Goal: Task Accomplishment & Management: Use online tool/utility

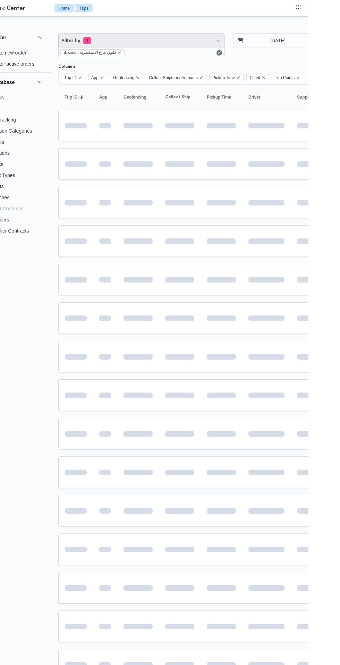
click at [202, 45] on span "Filter by 1" at bounding box center [174, 41] width 166 height 14
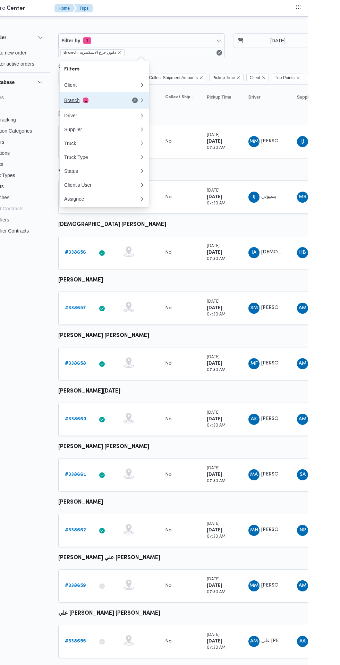
click at [135, 100] on div "Branch 1" at bounding box center [125, 100] width 58 height 6
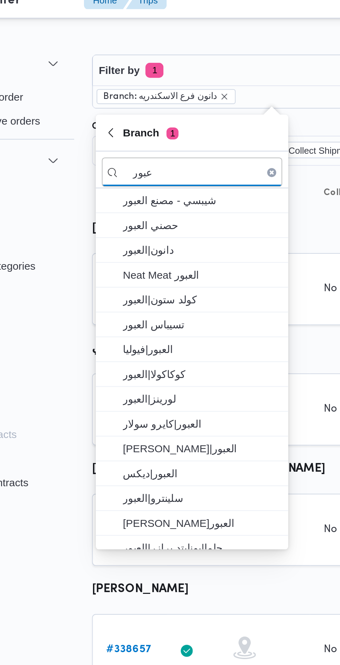
type input "عبور"
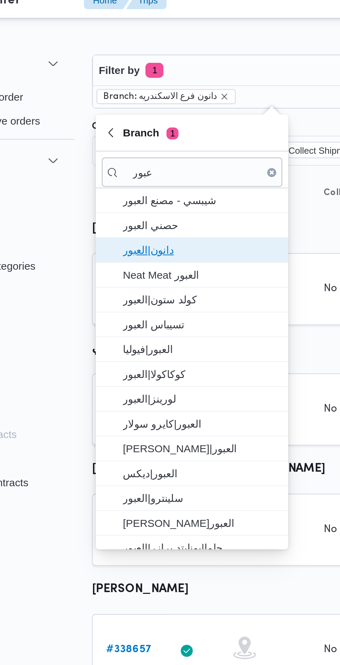
click at [145, 122] on span "دانون|العبور" at bounding box center [140, 123] width 72 height 8
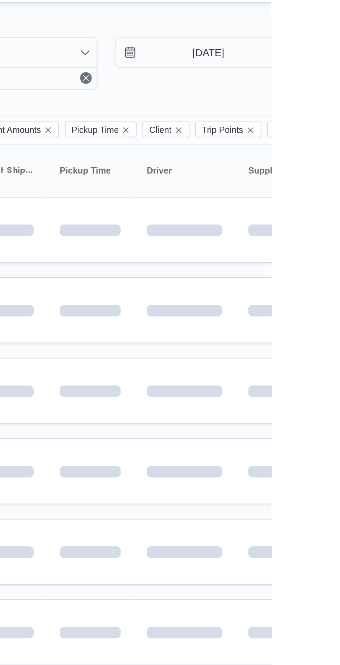
scroll to position [0, 5]
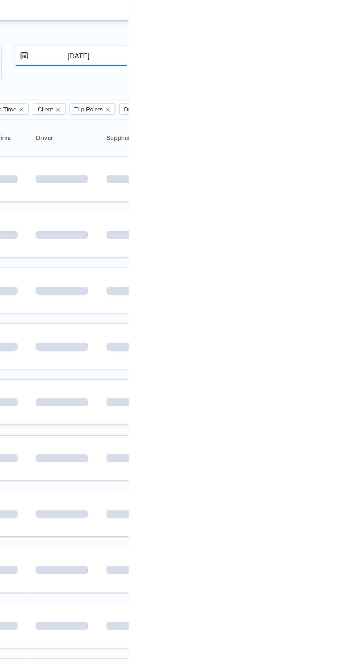
click at [305, 41] on input "[DATE]" at bounding box center [300, 41] width 79 height 14
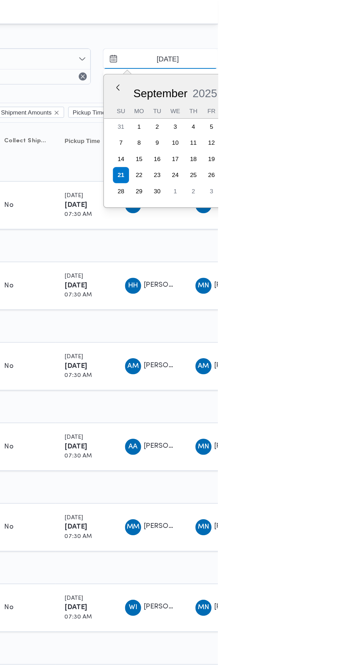
type input "[DATE]"
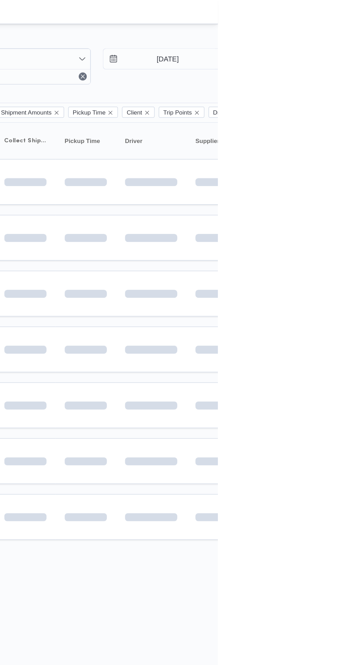
type input "20/9/2025"
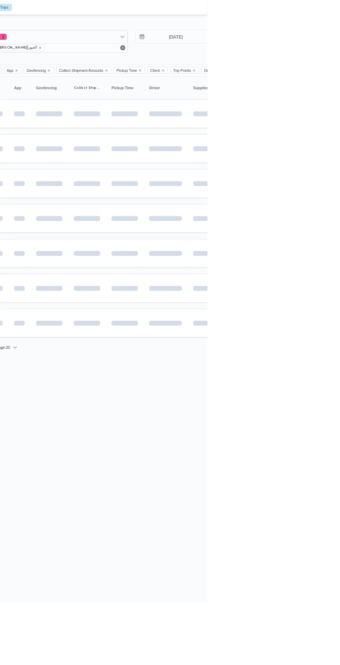
scroll to position [0, 6]
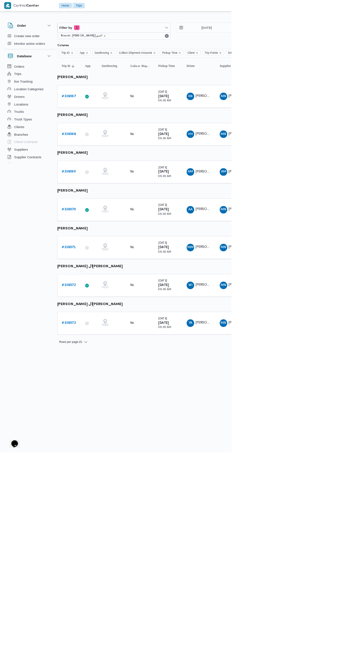
click at [101, 252] on b "# 338569" at bounding box center [101, 252] width 21 height 5
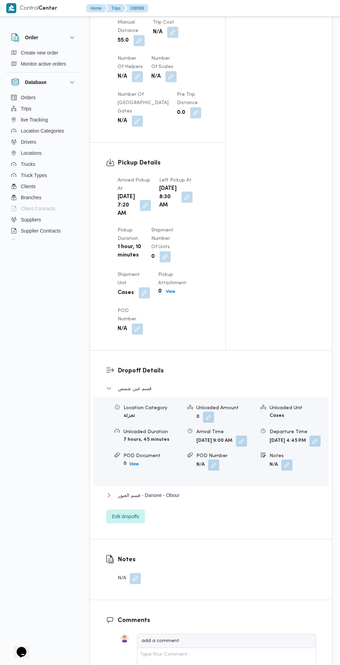
scroll to position [601, 0]
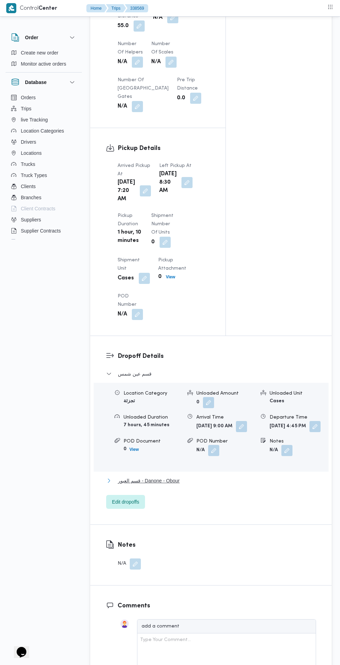
click at [171, 485] on span "قسم العبور - Danone - Obour" at bounding box center [149, 480] width 62 height 8
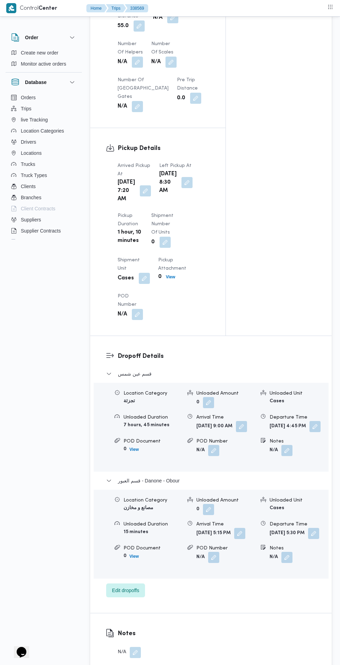
click at [308, 539] on button "button" at bounding box center [313, 533] width 11 height 11
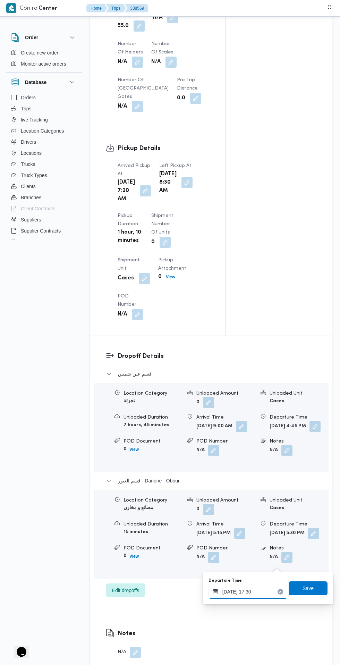
click at [250, 590] on input "20/09/2025 17:30" at bounding box center [247, 592] width 79 height 14
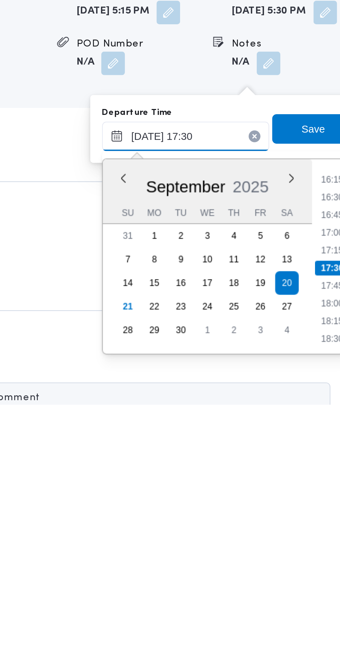
scroll to position [654, 0]
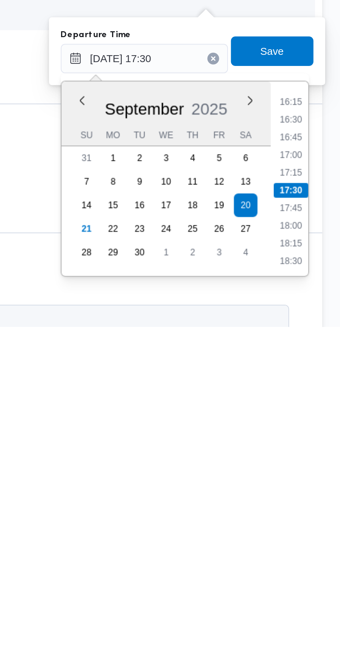
click at [318, 635] on div "Time 00:00 00:15 00:30 00:45 01:00 01:15 01:30 01:45 02:00 02:15 02:30 02:45 03…" at bounding box center [316, 595] width 18 height 92
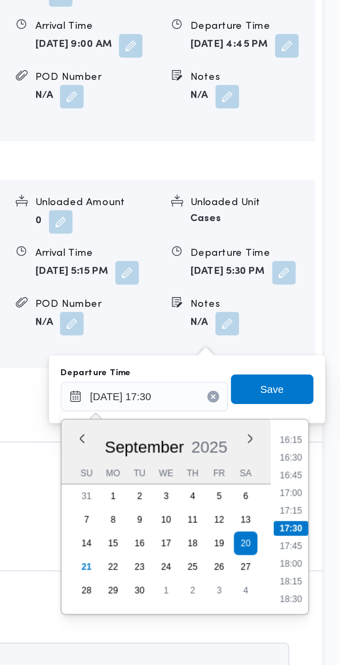
click at [319, 633] on li "18:30" at bounding box center [317, 633] width 16 height 7
type input "20/09/2025 18:30"
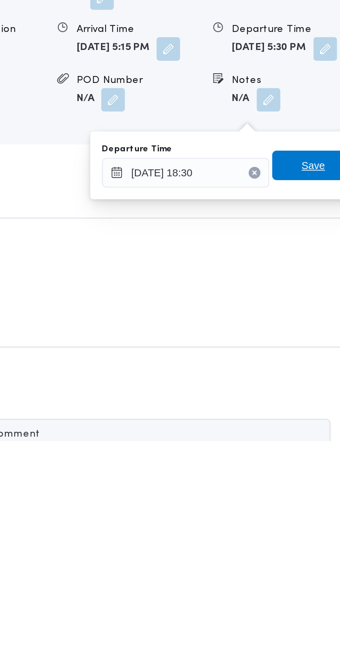
click at [308, 534] on span "Save" at bounding box center [308, 535] width 11 height 8
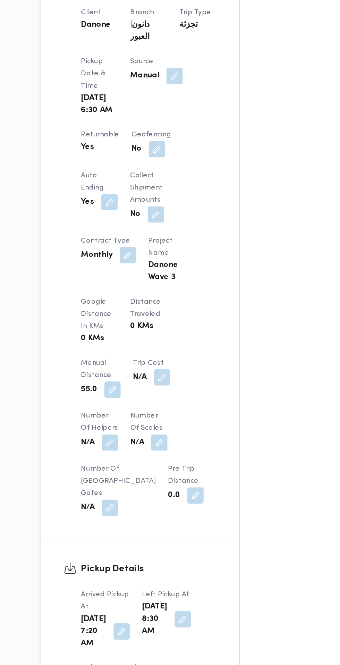
scroll to position [153, 0]
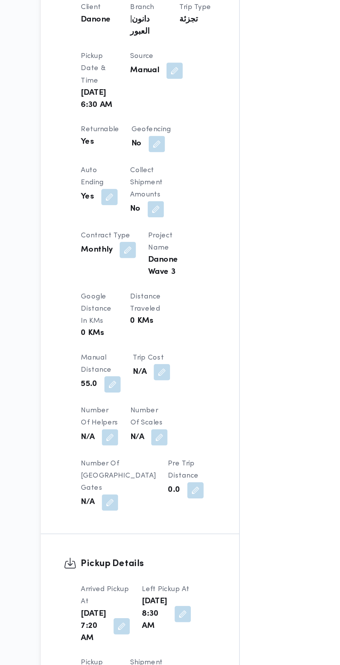
click at [143, 472] on button "button" at bounding box center [139, 473] width 11 height 11
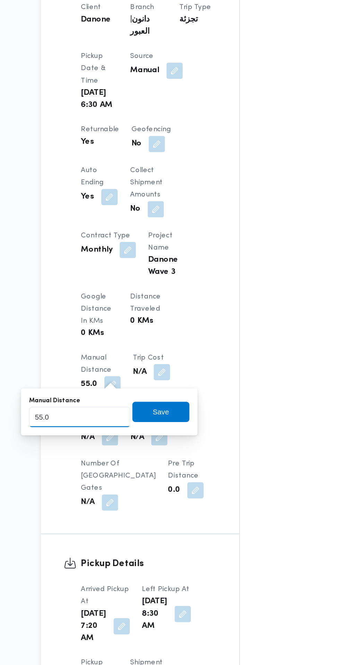
click at [123, 494] on input "55.0" at bounding box center [116, 496] width 69 height 14
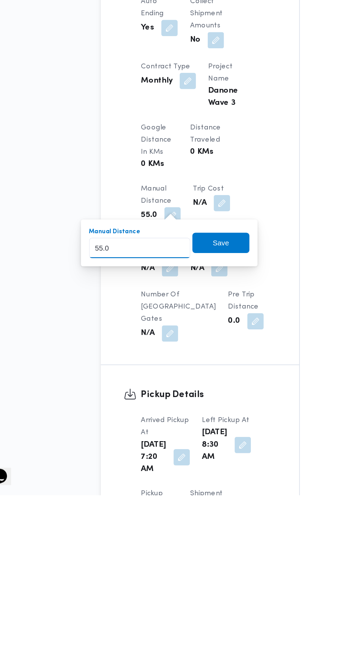
scroll to position [153, 0]
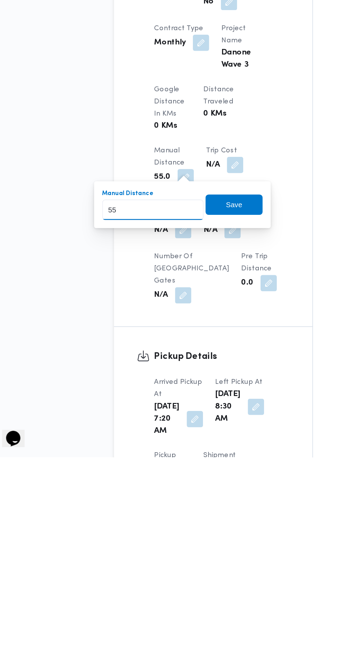
type input "5"
type input "61"
click at [185, 495] on span "Save" at bounding box center [172, 493] width 39 height 14
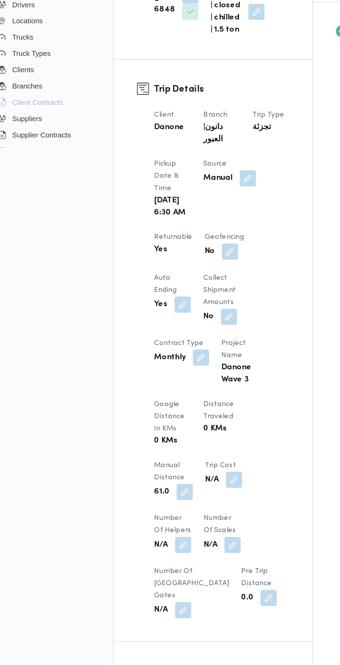
click at [138, 469] on button "button" at bounding box center [138, 473] width 11 height 11
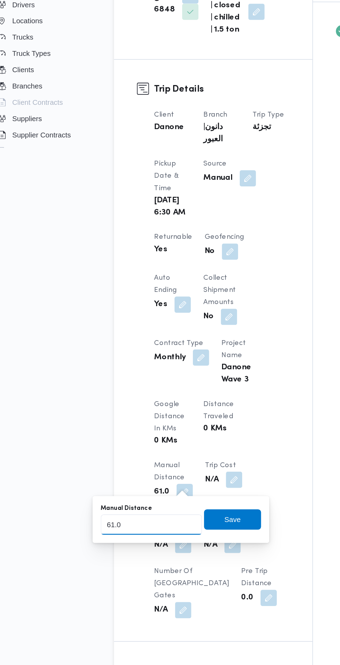
click at [128, 496] on input "61.0" at bounding box center [115, 496] width 69 height 14
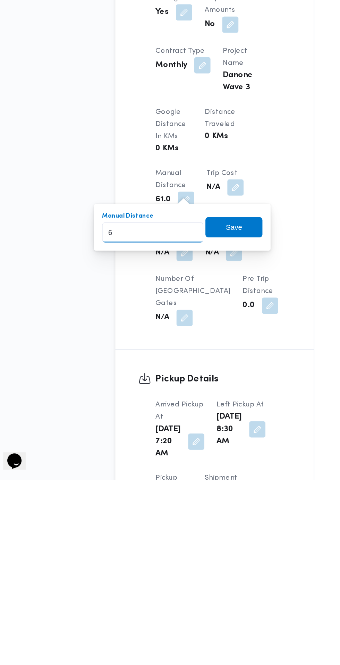
type input "62"
click at [181, 495] on span "Save" at bounding box center [171, 493] width 39 height 14
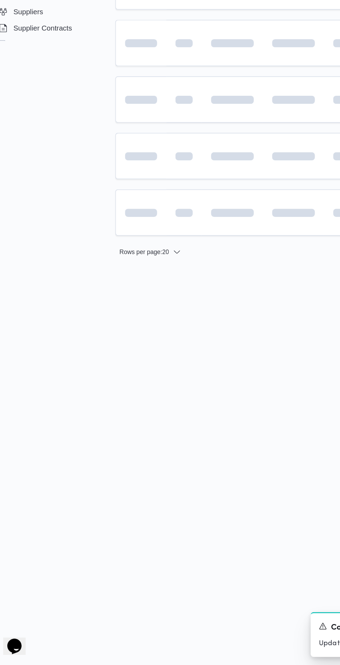
scroll to position [0, 6]
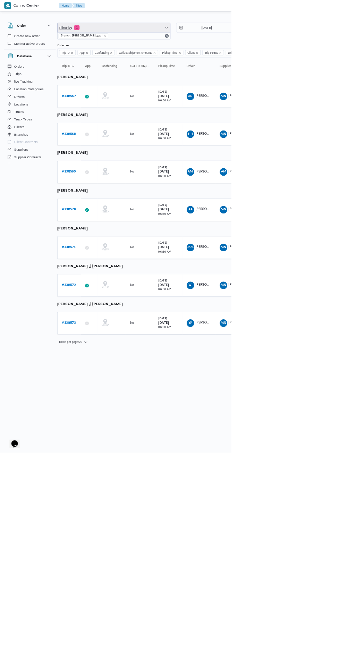
click at [160, 36] on span "Filter by 1" at bounding box center [167, 41] width 166 height 14
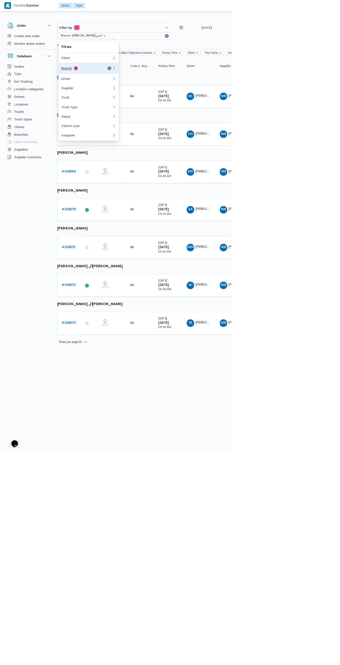
click at [123, 107] on button "Branch 1" at bounding box center [130, 100] width 89 height 17
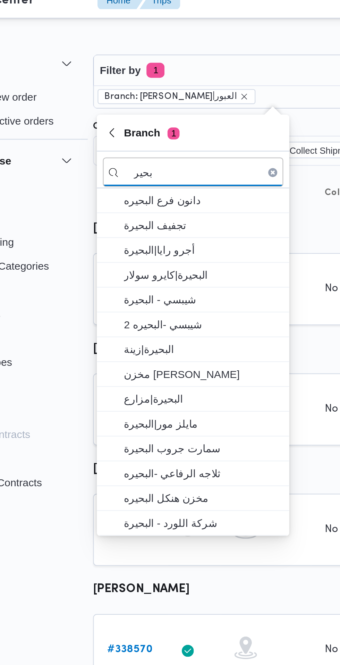
type input "بحير"
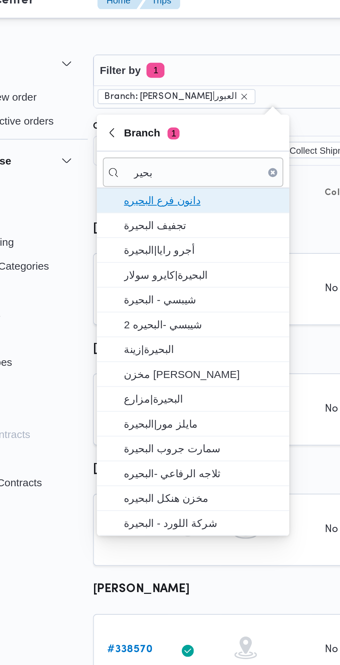
click at [145, 99] on span "دانون فرع البحيره" at bounding box center [135, 100] width 72 height 8
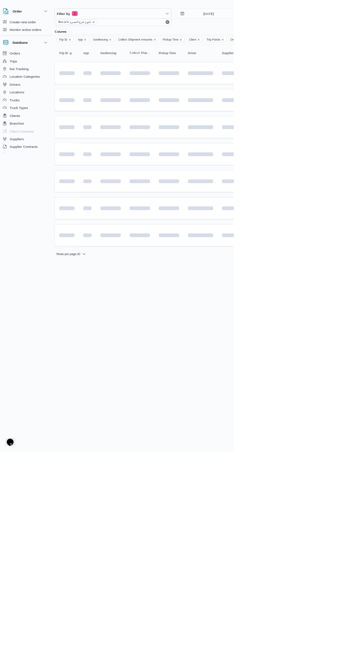
scroll to position [0, 6]
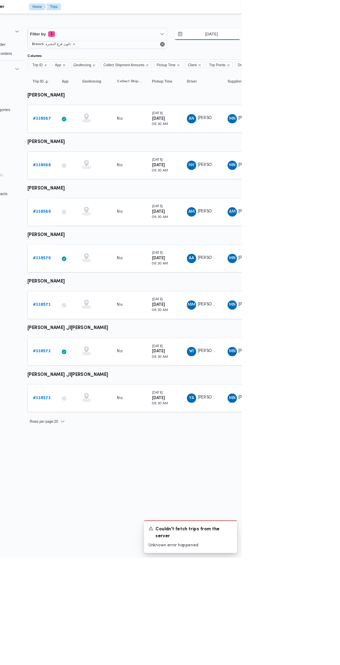
click at [308, 40] on input "20/9/2025" at bounding box center [299, 41] width 79 height 14
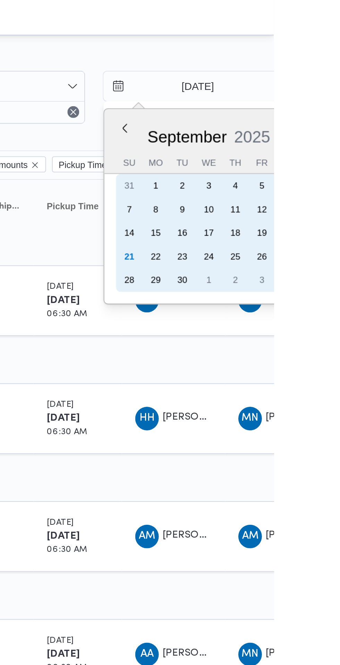
click at [269, 120] on div "21" at bounding box center [271, 120] width 11 height 11
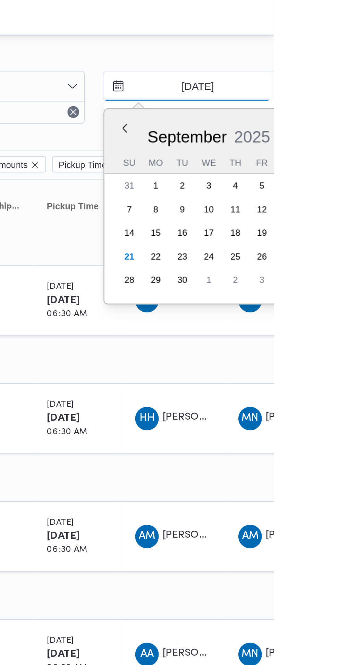
type input "[DATE]"
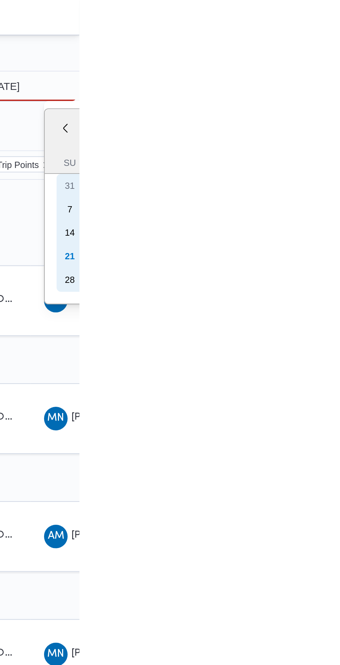
click at [334, 121] on div "21" at bounding box center [335, 120] width 11 height 11
type input "[DATE]"
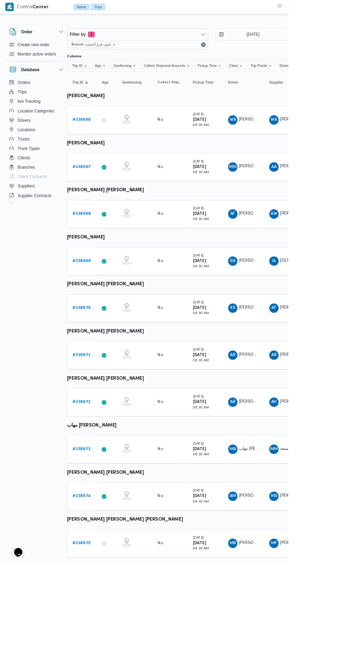
click at [96, 308] on b "# 338669" at bounding box center [96, 308] width 21 height 5
